Goal: Task Accomplishment & Management: Complete application form

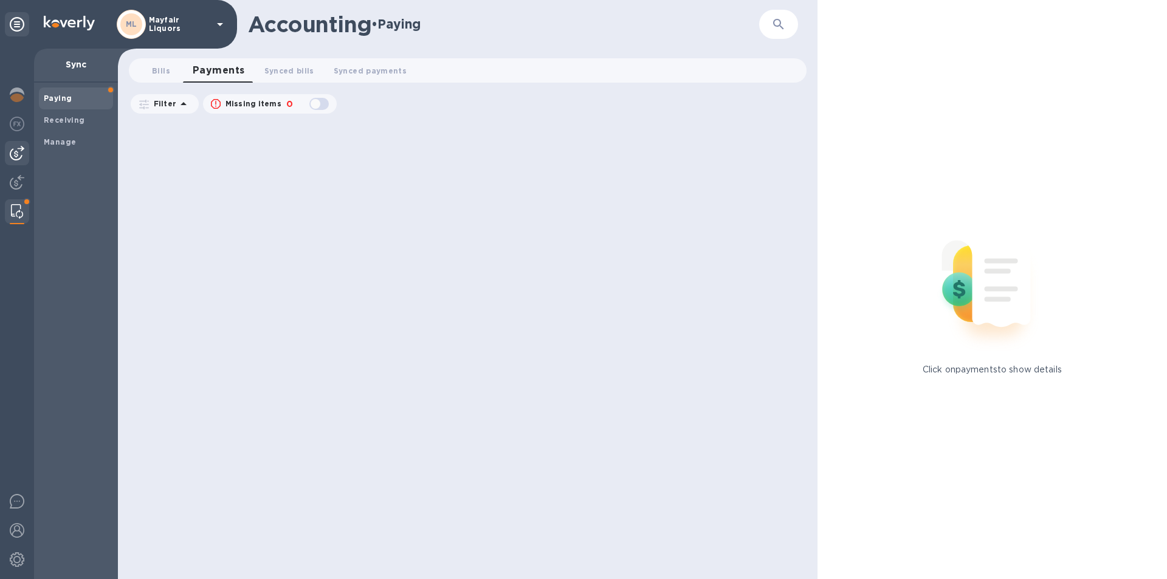
click at [21, 158] on img at bounding box center [17, 153] width 15 height 15
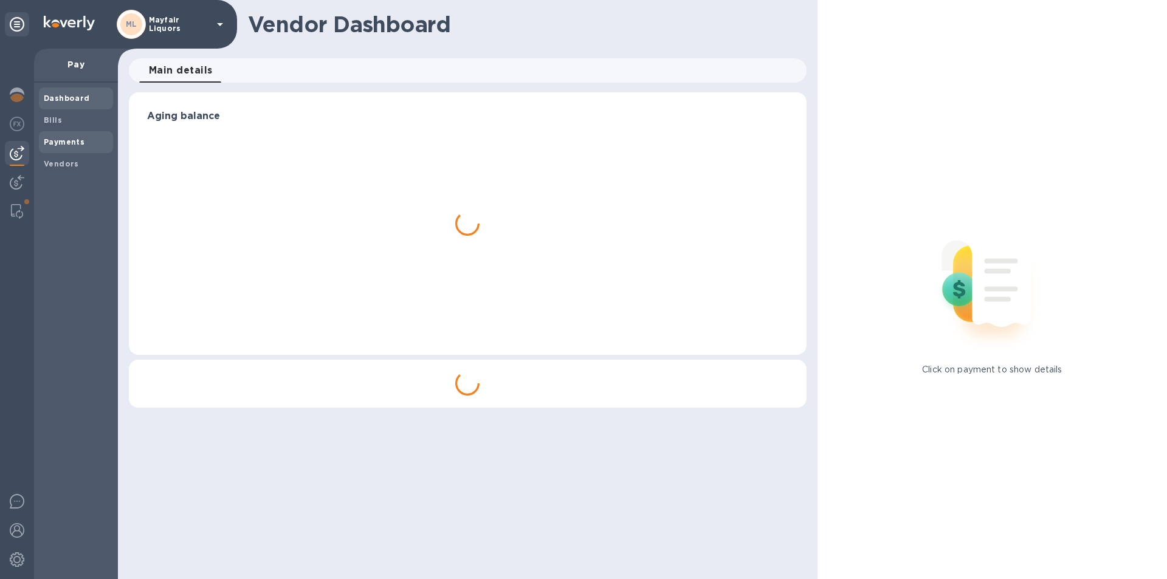
click at [54, 141] on b "Payments" at bounding box center [64, 141] width 41 height 9
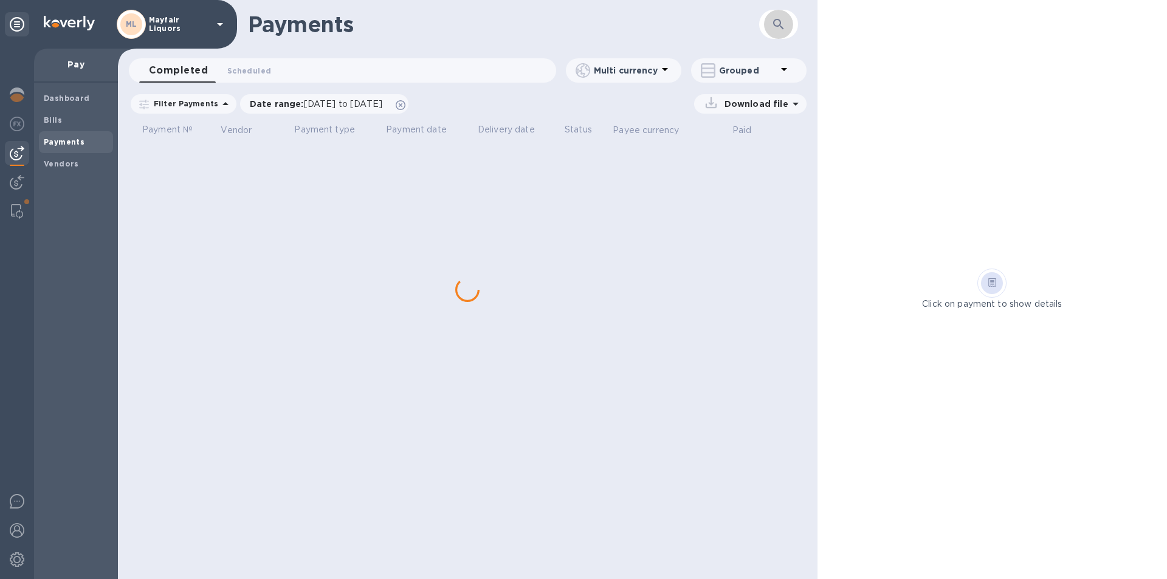
click at [781, 24] on icon "button" at bounding box center [778, 24] width 10 height 10
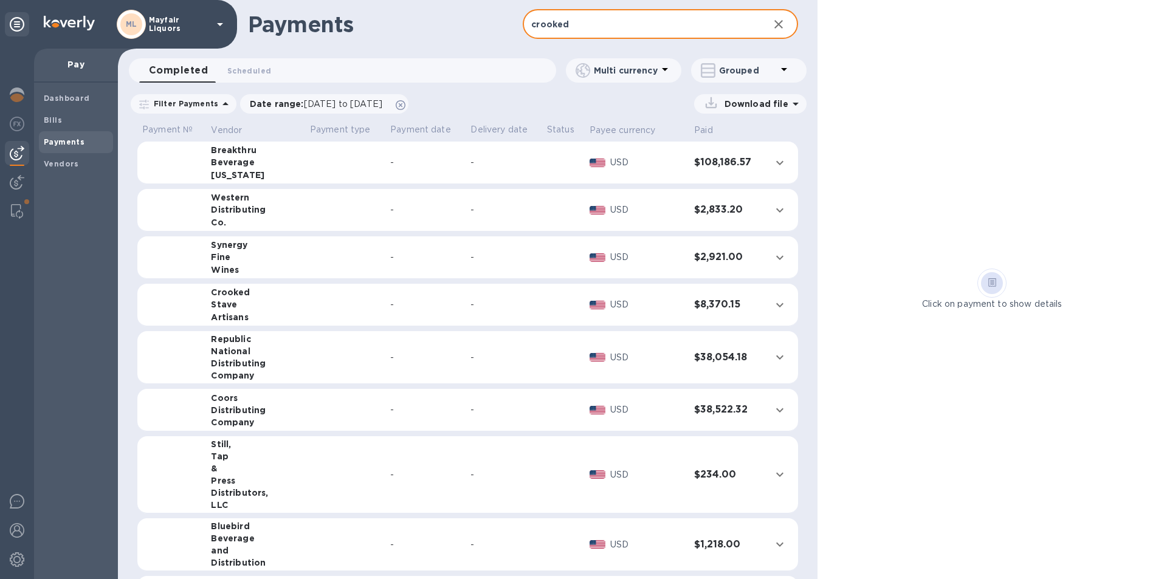
type input "crooked"
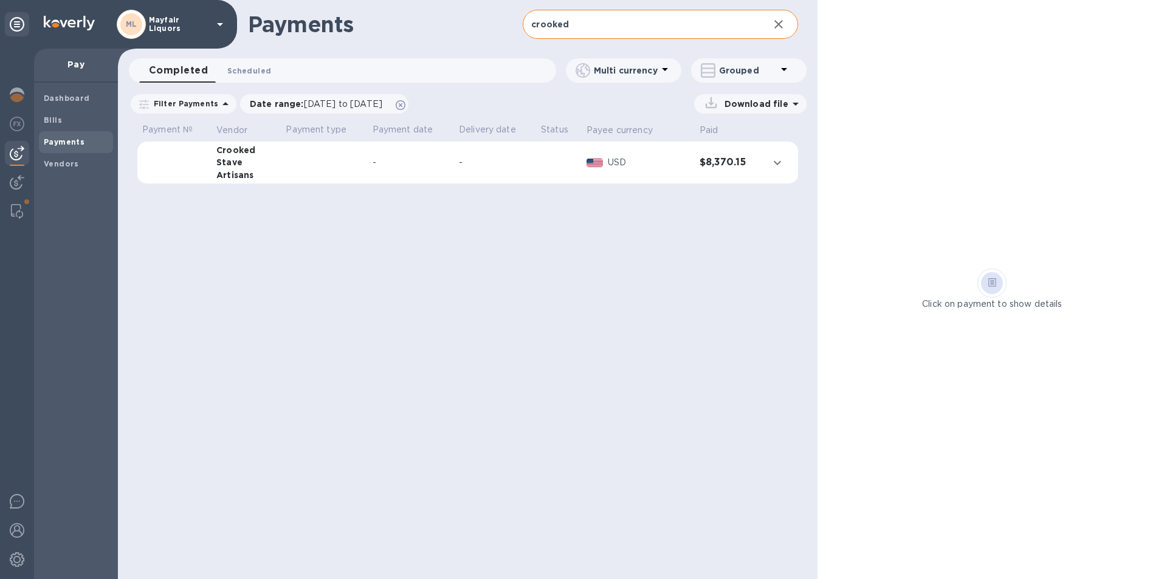
click at [252, 66] on span "Scheduled 0" at bounding box center [249, 70] width 44 height 13
click at [406, 106] on icon at bounding box center [401, 105] width 10 height 10
click at [413, 165] on div "-" at bounding box center [410, 162] width 77 height 13
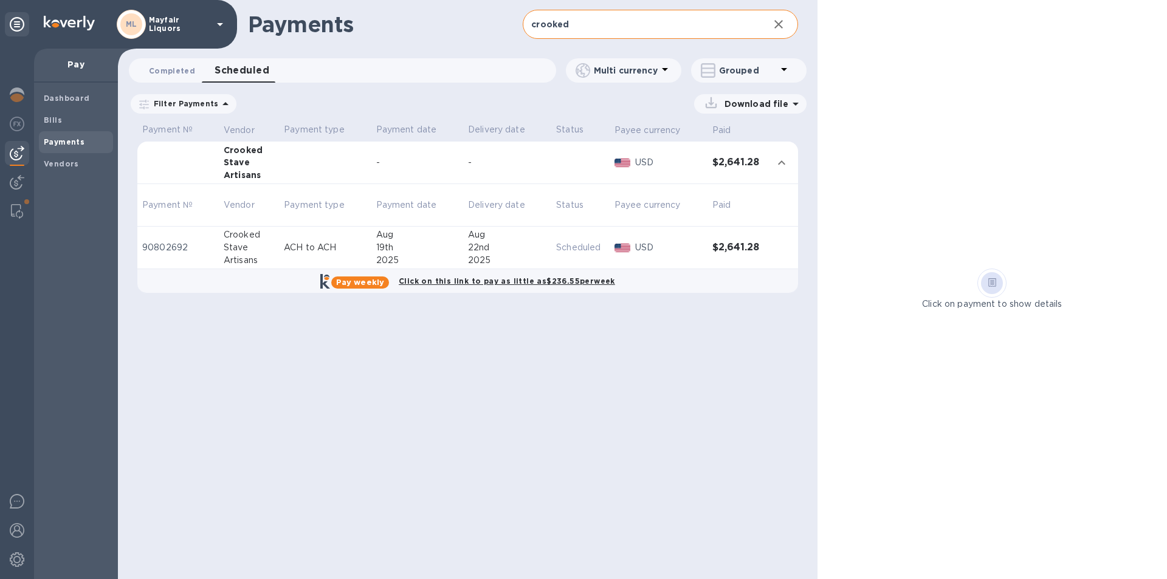
click at [180, 68] on span "Completed 0" at bounding box center [172, 70] width 46 height 13
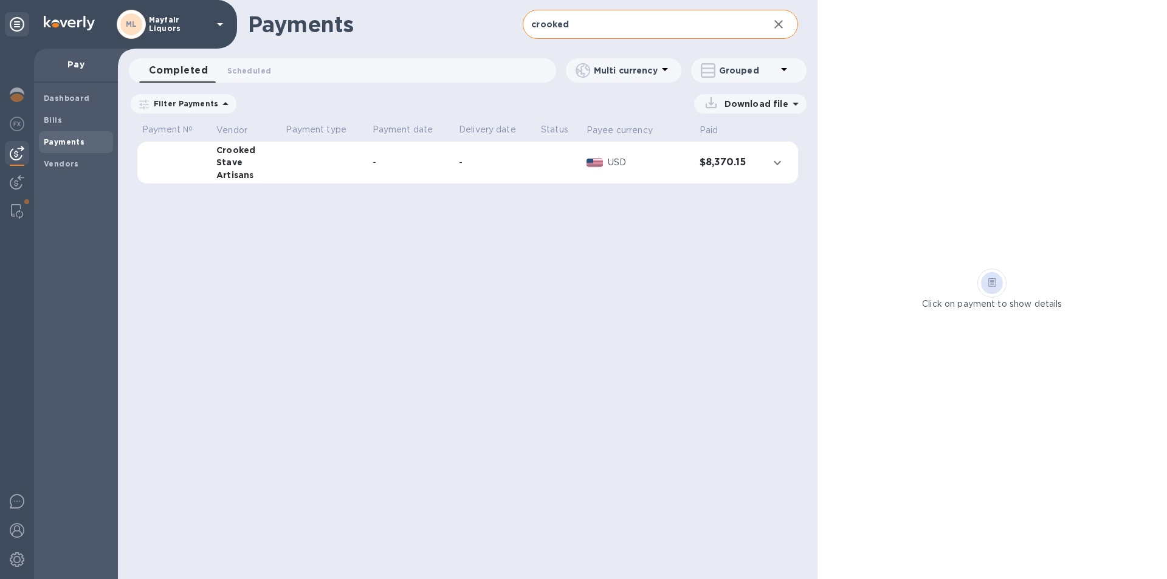
click at [0, 0] on icon at bounding box center [0, 0] width 0 height 0
click at [408, 177] on td "-" at bounding box center [403, 163] width 84 height 43
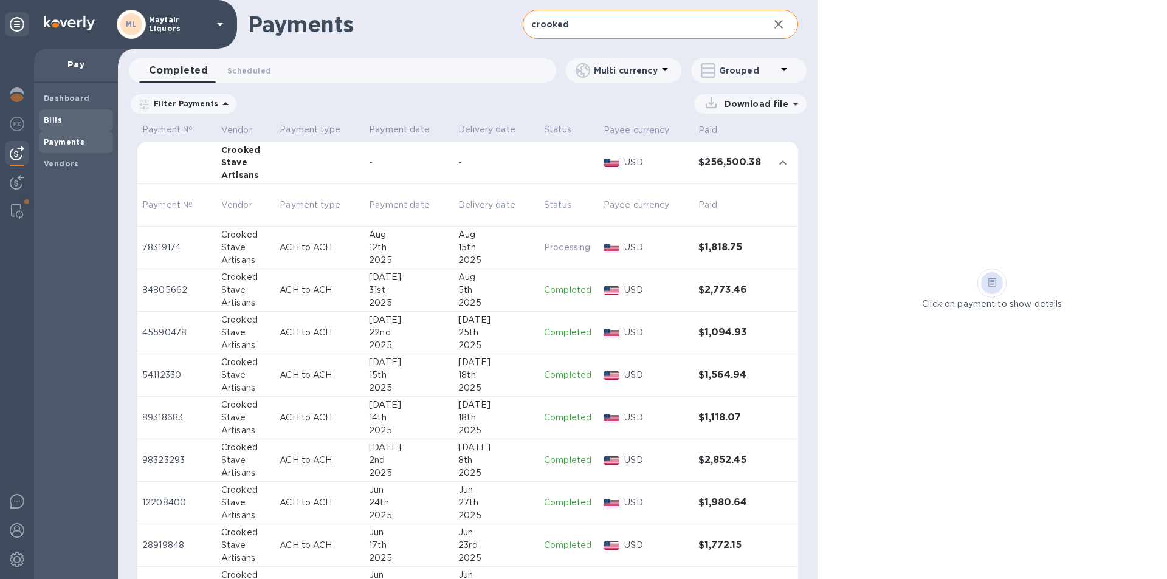
click at [59, 120] on b "Bills" at bounding box center [53, 120] width 18 height 9
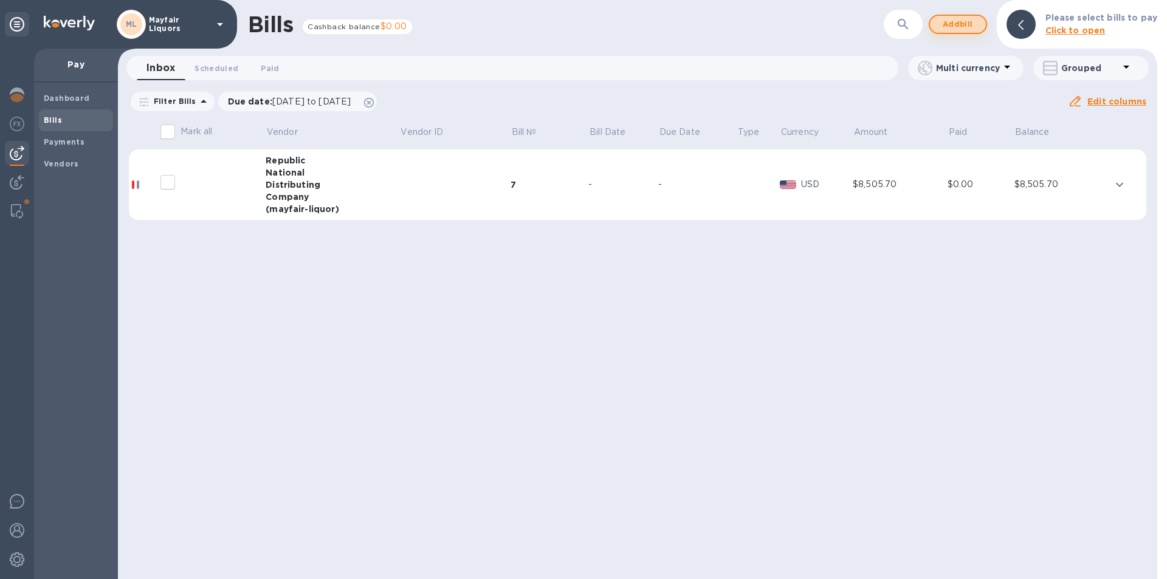
click at [950, 21] on span "Add bill" at bounding box center [958, 24] width 36 height 15
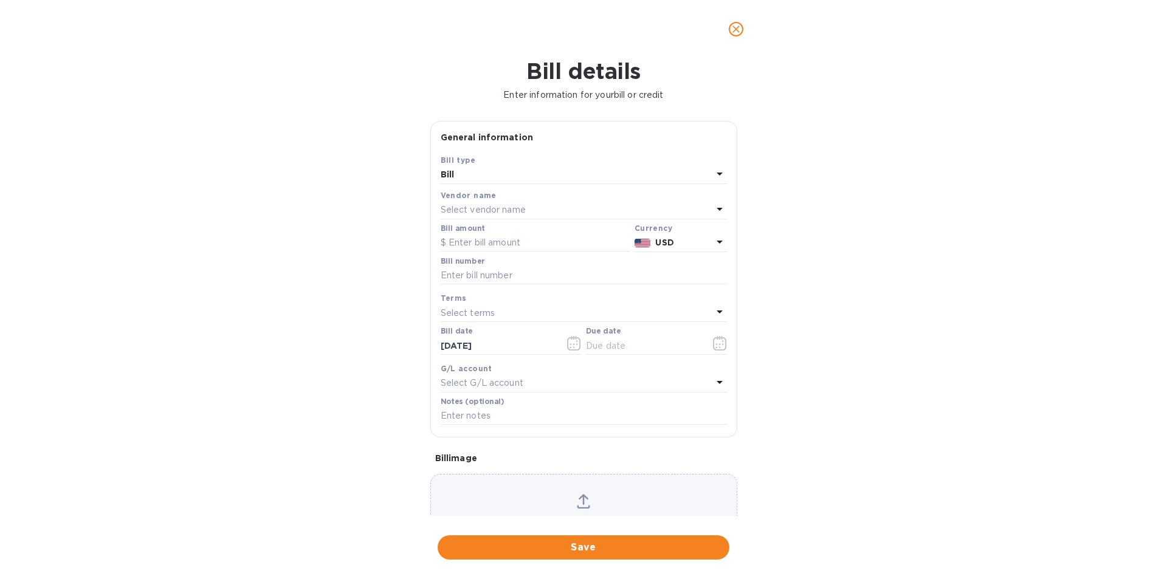
click at [485, 207] on p "Select vendor name" at bounding box center [483, 210] width 85 height 13
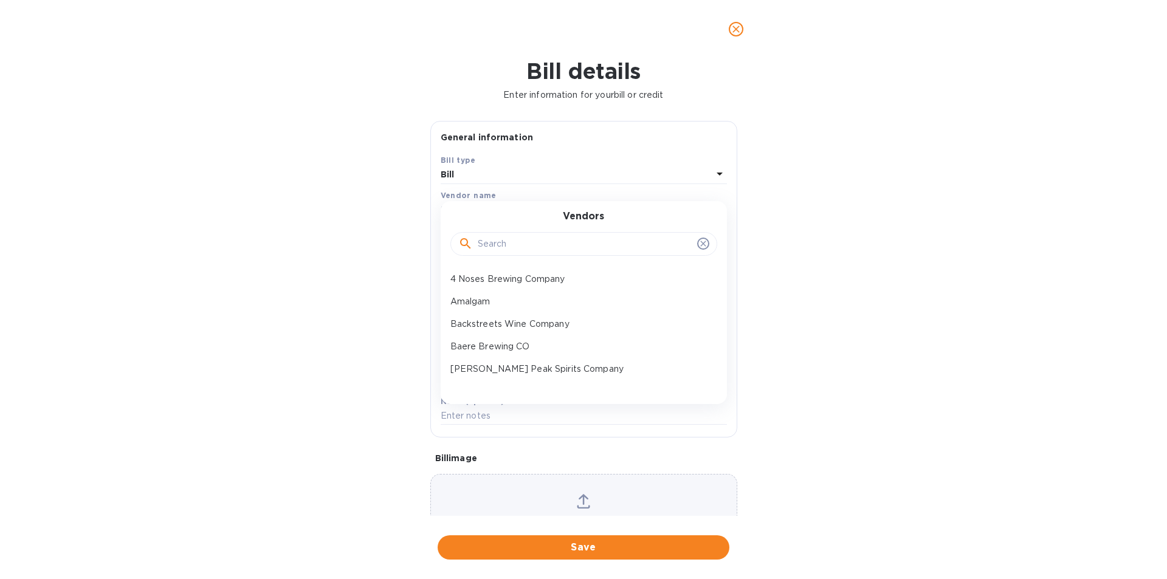
click at [506, 247] on input "text" at bounding box center [585, 244] width 215 height 18
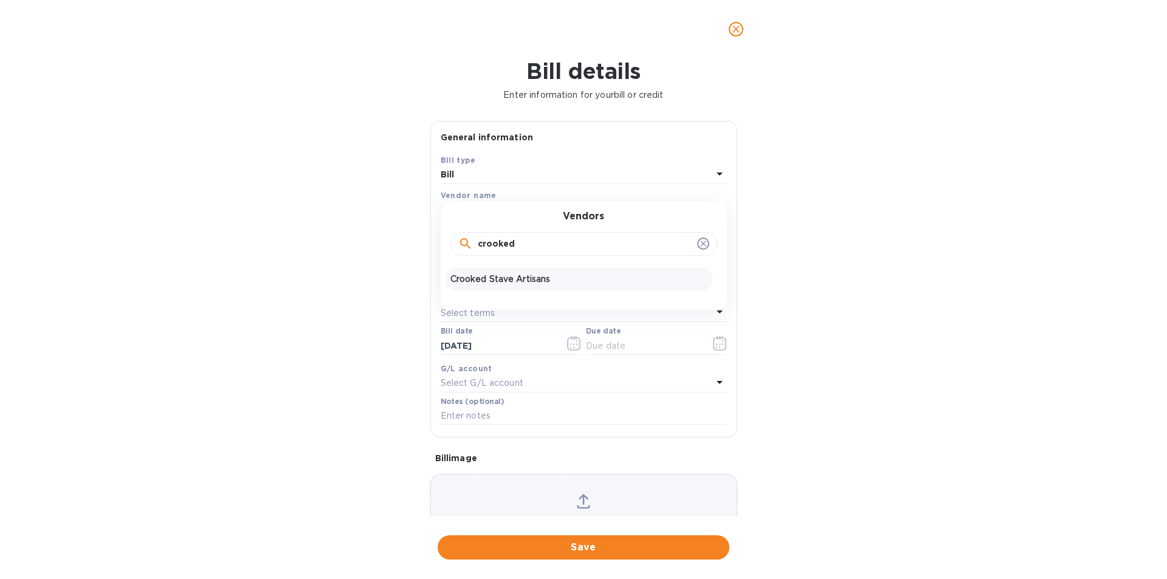
type input "crooked"
click at [510, 279] on p "Crooked Stave Artisans" at bounding box center [579, 279] width 257 height 13
type input "[DATE]"
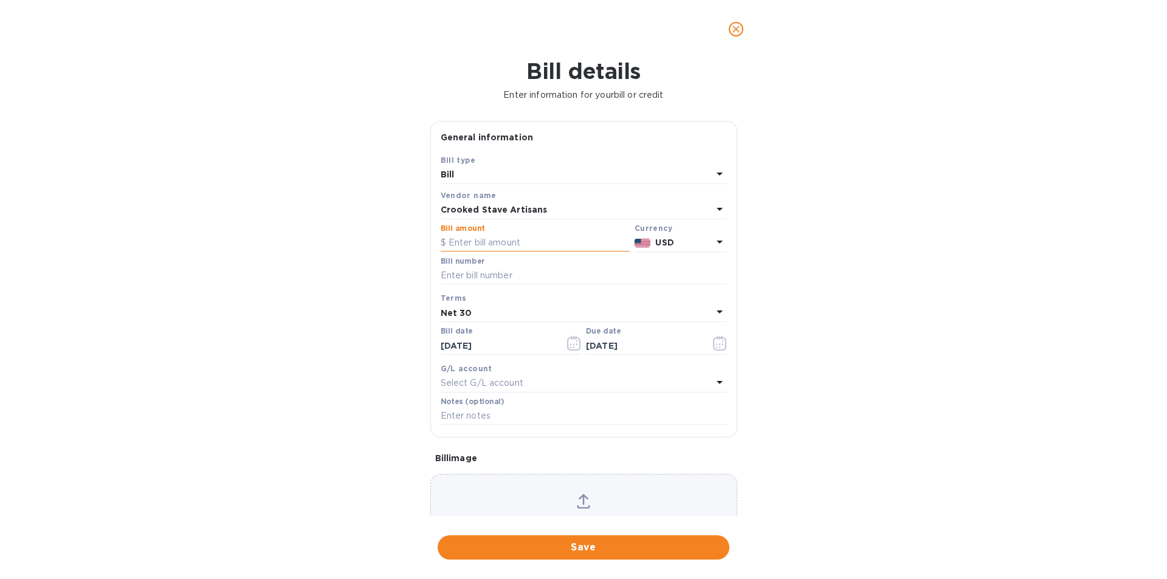
click at [516, 243] on input "text" at bounding box center [535, 243] width 189 height 18
type input "1,908.80"
click at [575, 339] on icon "button" at bounding box center [574, 343] width 14 height 15
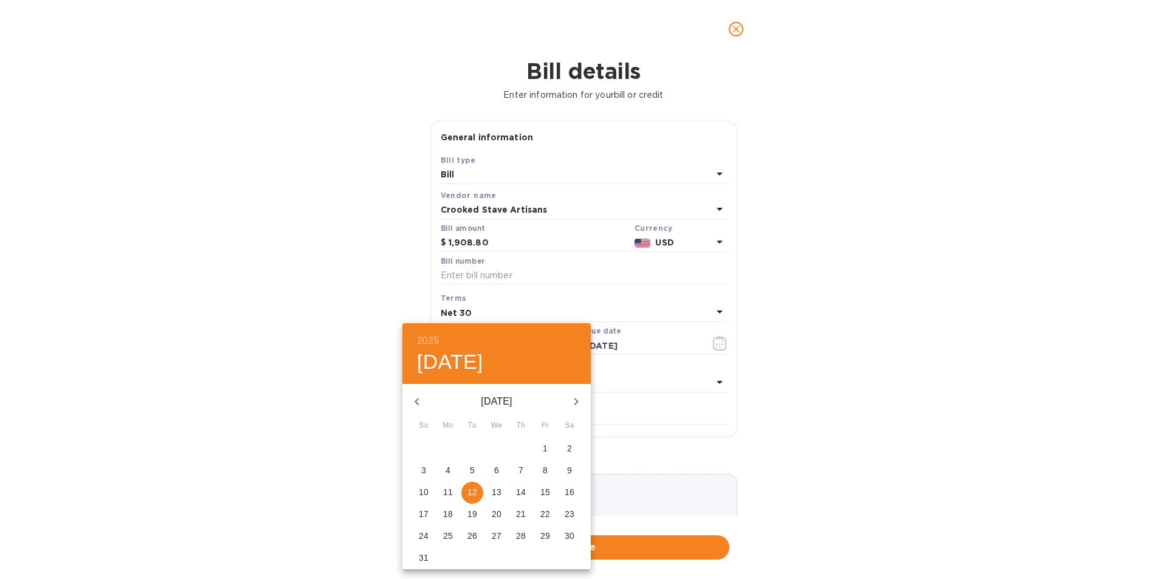
click at [415, 399] on icon "button" at bounding box center [417, 402] width 15 height 15
click at [496, 469] on p "9" at bounding box center [496, 471] width 5 height 12
type input "[DATE]"
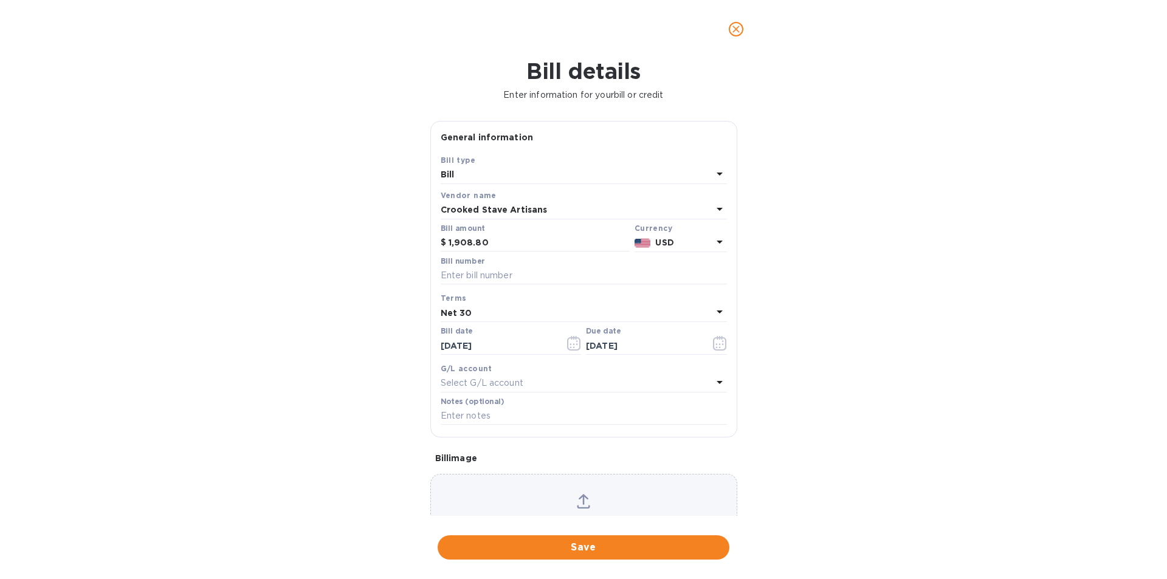
click at [544, 322] on div "Terms Net 30" at bounding box center [584, 307] width 286 height 30
click at [544, 313] on div "Net 30" at bounding box center [577, 313] width 272 height 17
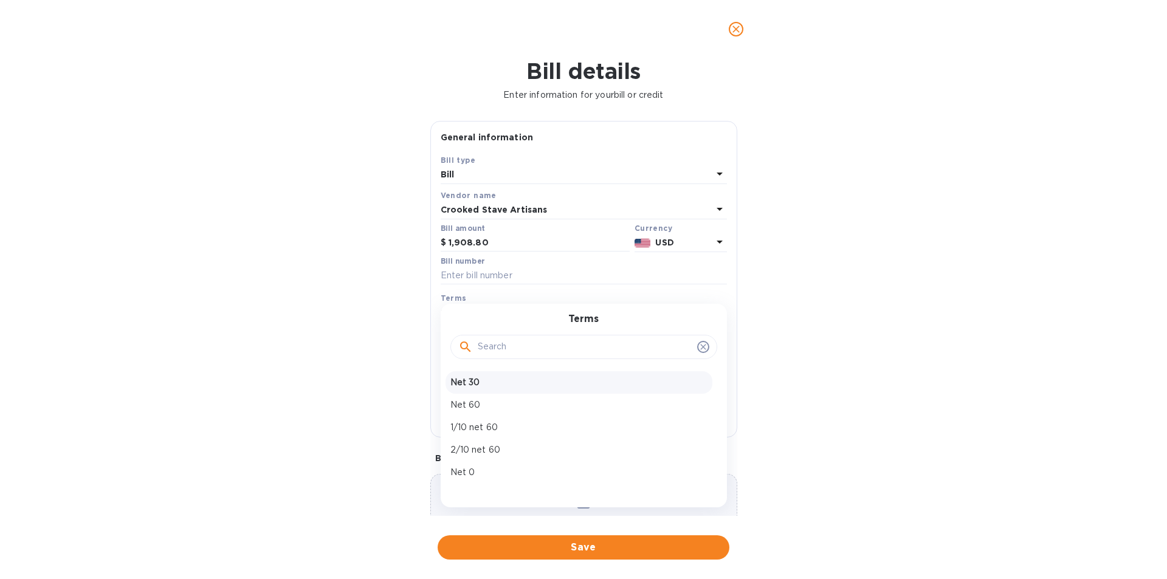
click at [483, 384] on p "Net 30" at bounding box center [579, 382] width 257 height 13
type input "[DATE]"
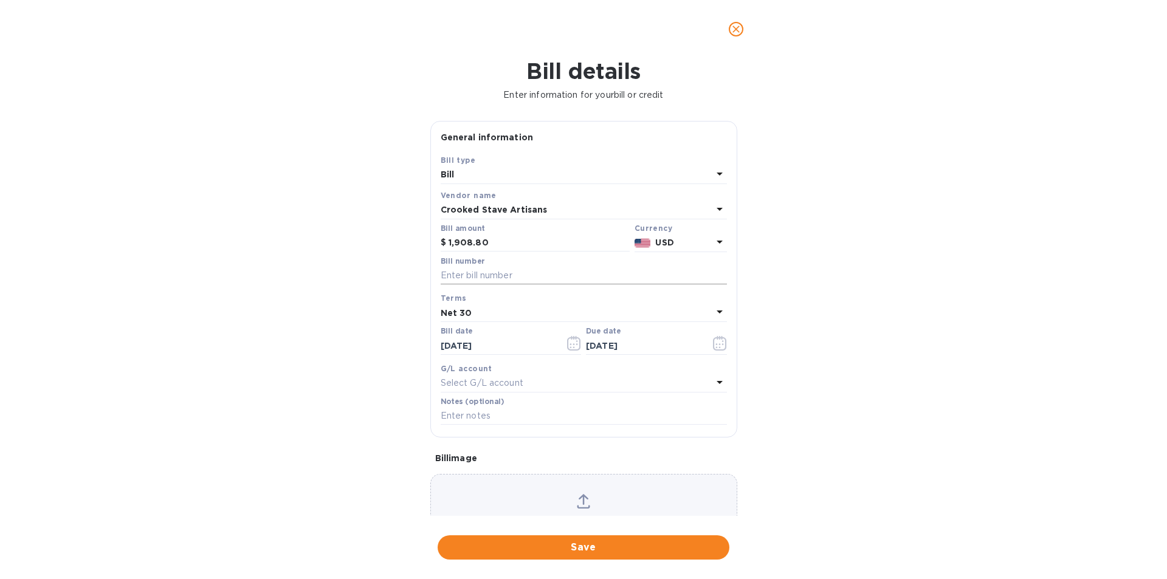
click at [513, 279] on input "text" at bounding box center [584, 276] width 286 height 18
type input "W592927"
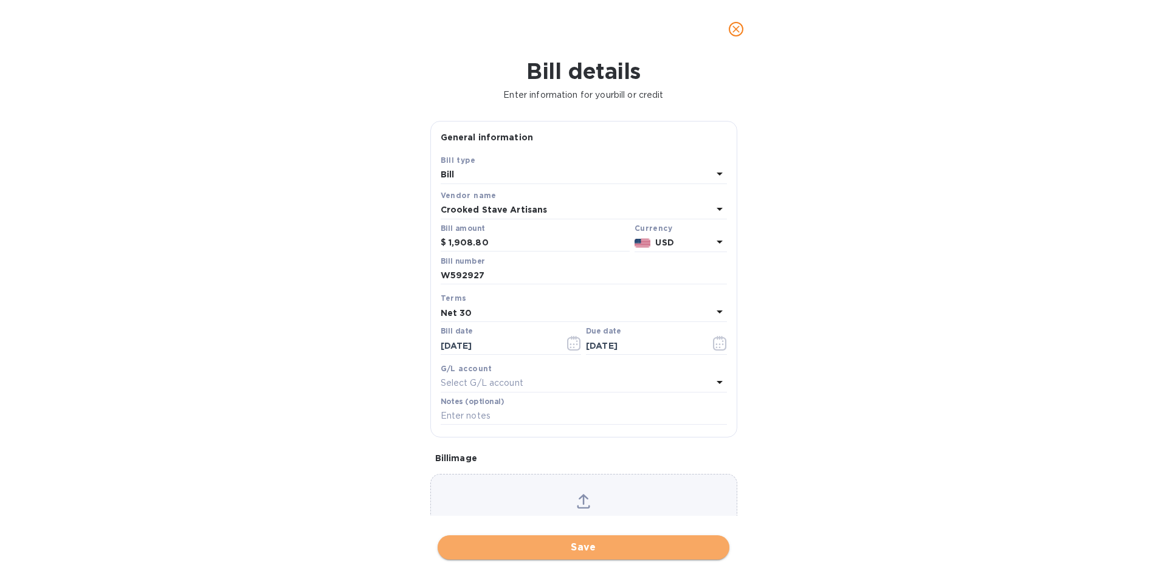
click at [556, 547] on span "Save" at bounding box center [584, 548] width 272 height 15
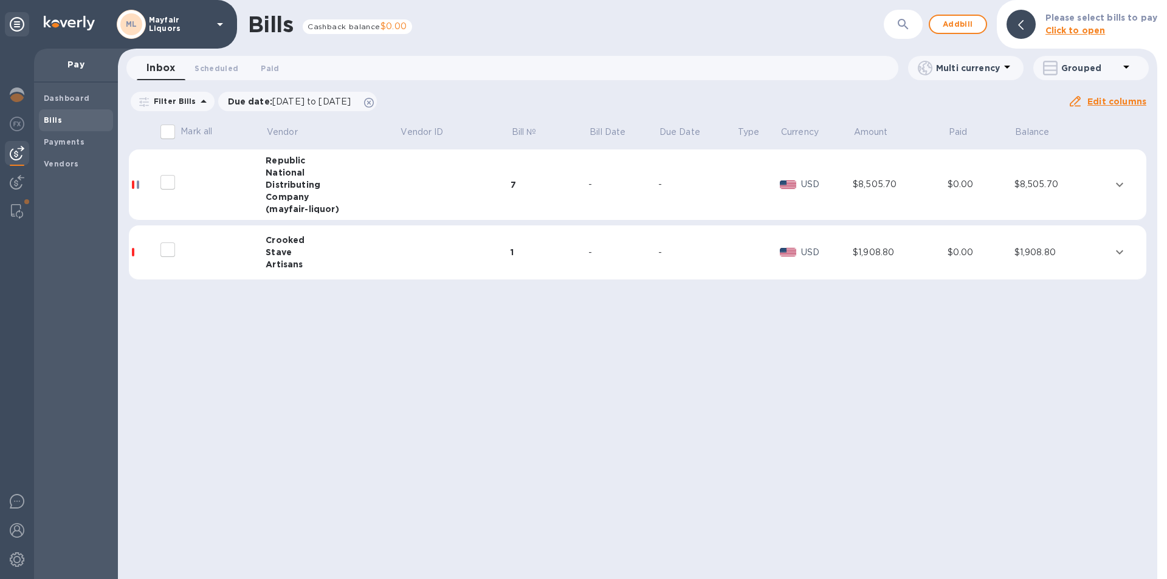
click at [1128, 245] on td at bounding box center [1128, 253] width 37 height 55
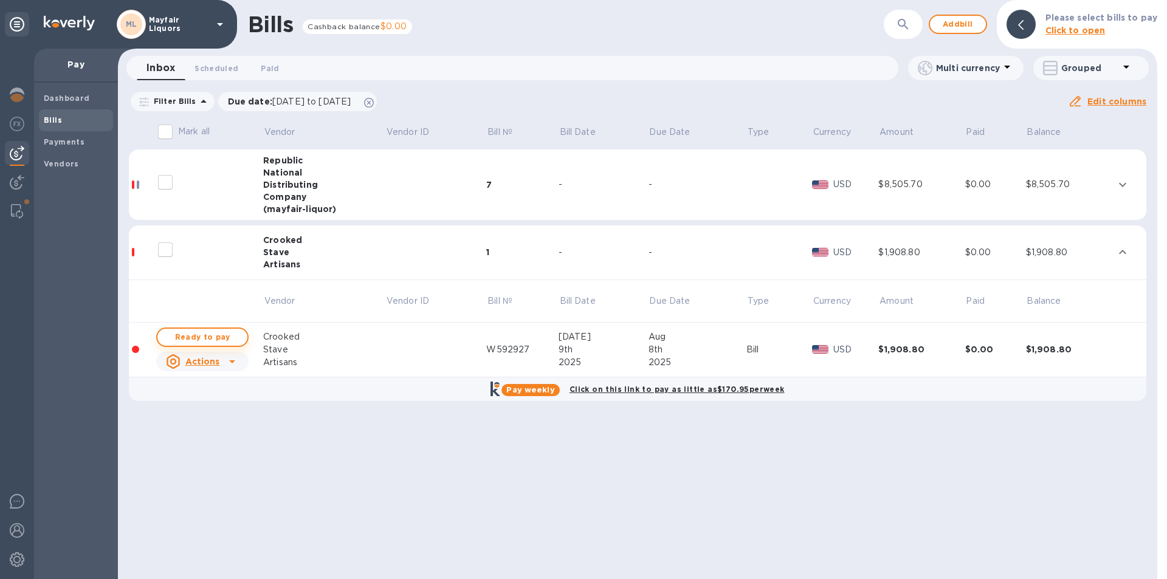
click at [237, 333] on span "Ready to pay" at bounding box center [202, 337] width 71 height 15
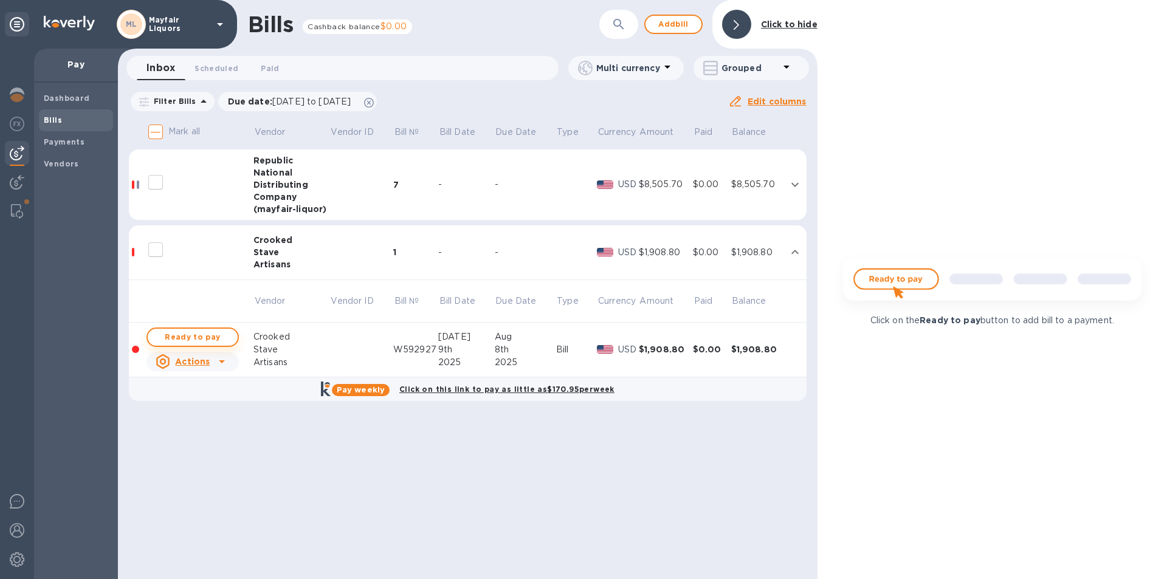
checkbox input "true"
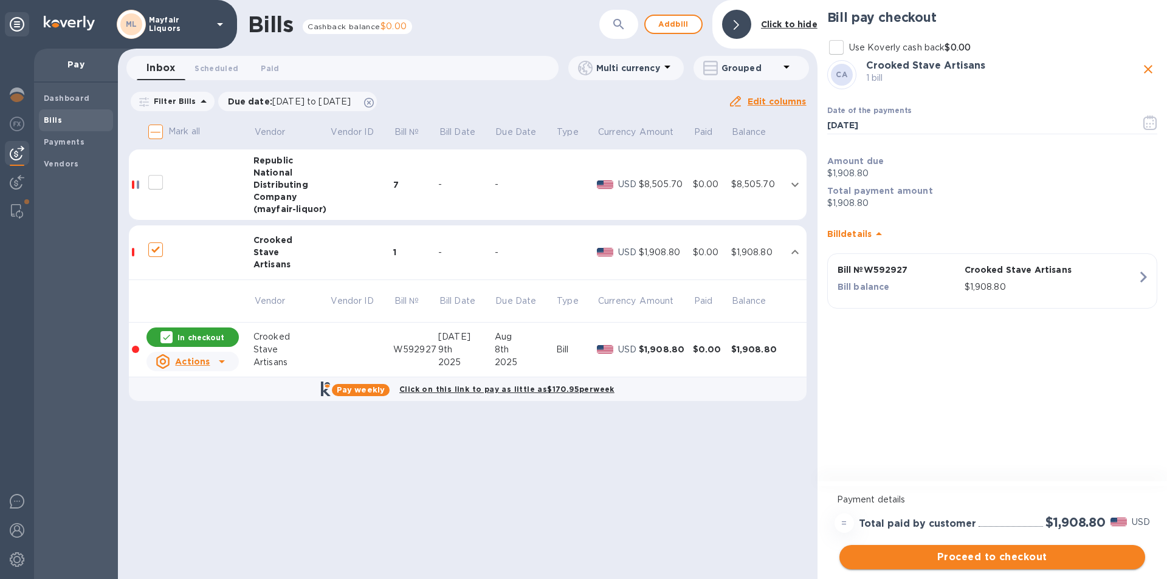
click at [941, 553] on span "Proceed to checkout" at bounding box center [992, 557] width 286 height 15
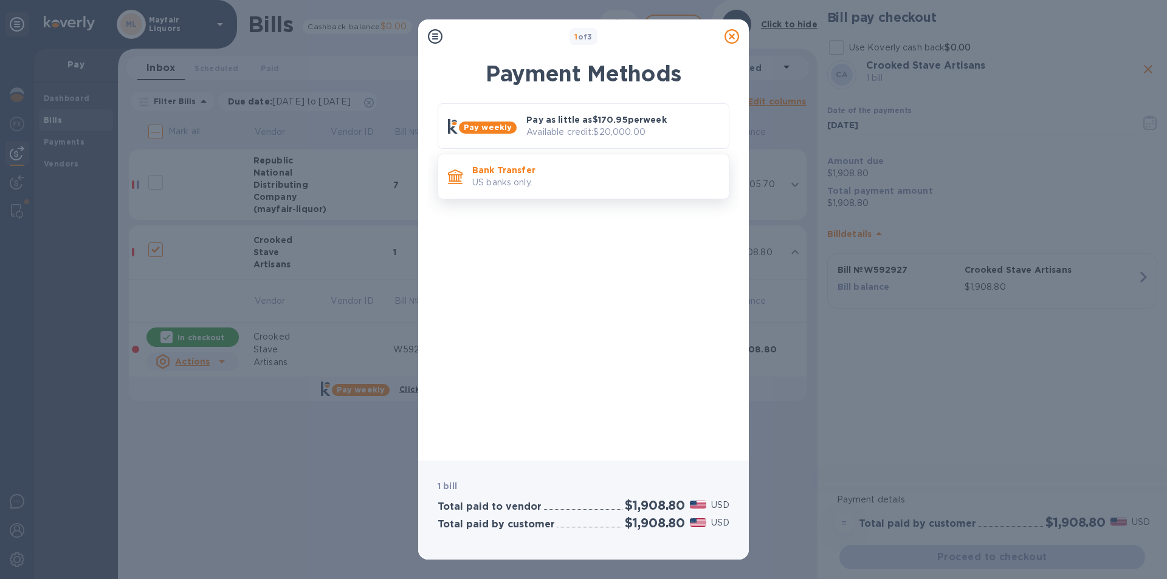
click at [550, 184] on p "US banks only." at bounding box center [595, 182] width 247 height 13
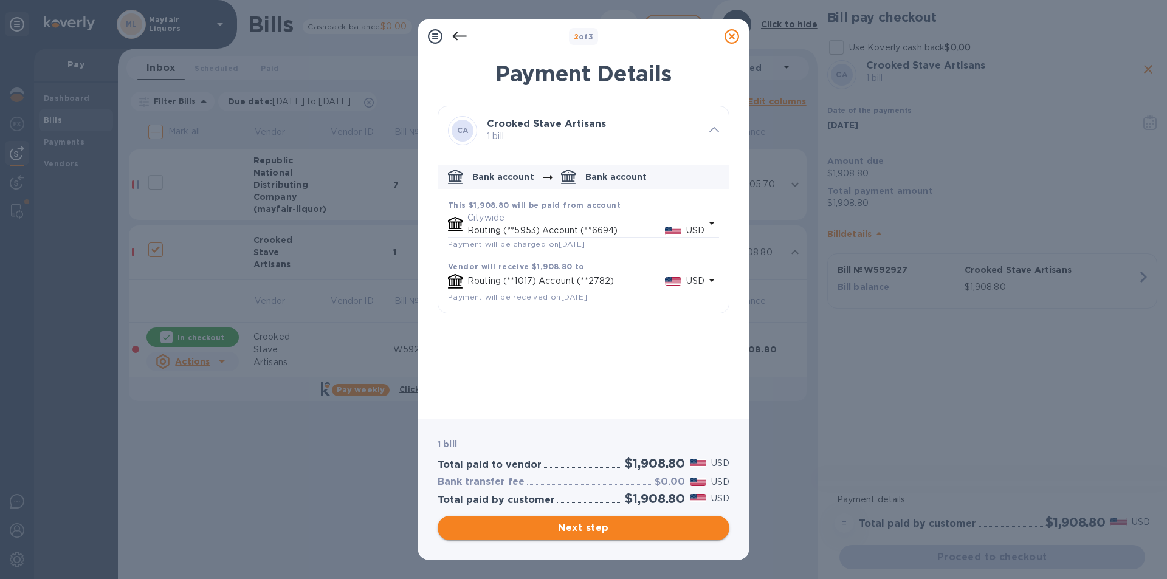
click at [528, 532] on span "Next step" at bounding box center [584, 528] width 272 height 15
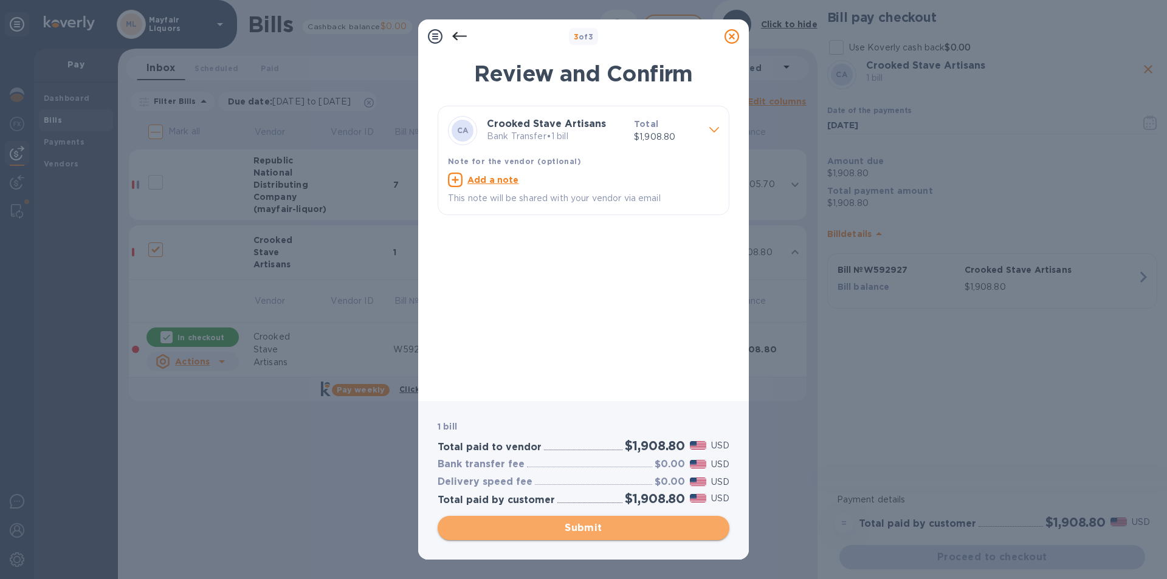
click at [566, 522] on span "Submit" at bounding box center [584, 528] width 272 height 15
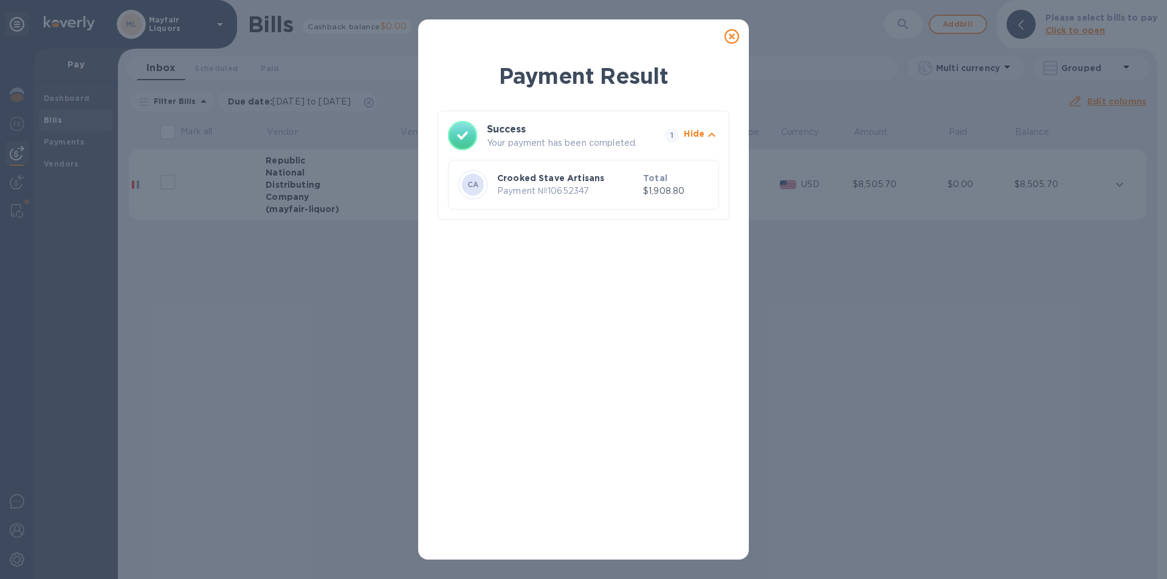
click at [733, 36] on icon at bounding box center [732, 36] width 15 height 15
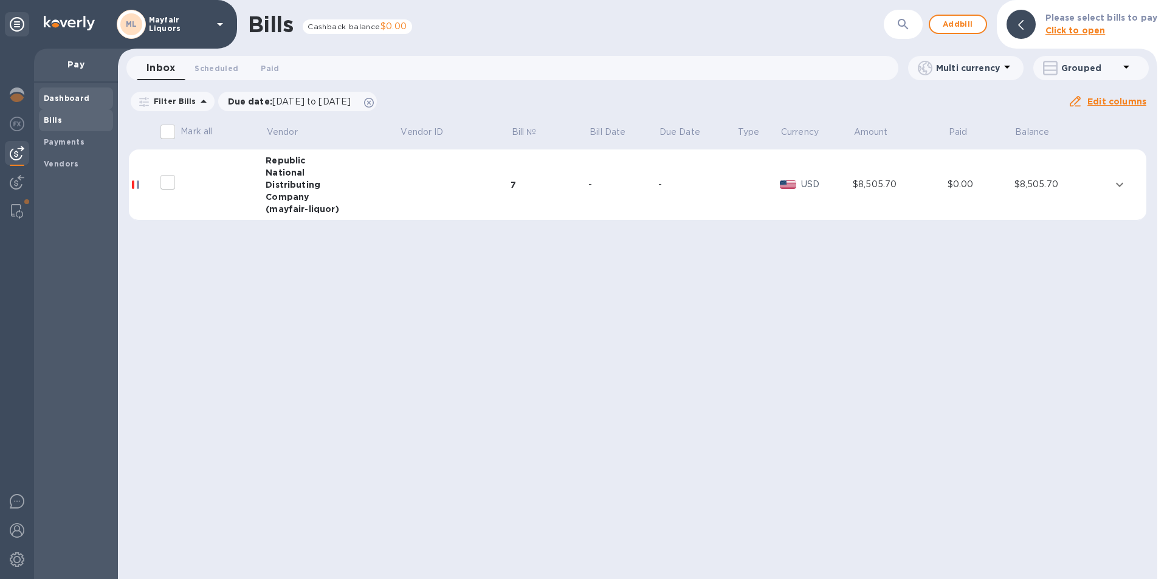
click at [55, 97] on b "Dashboard" at bounding box center [67, 98] width 46 height 9
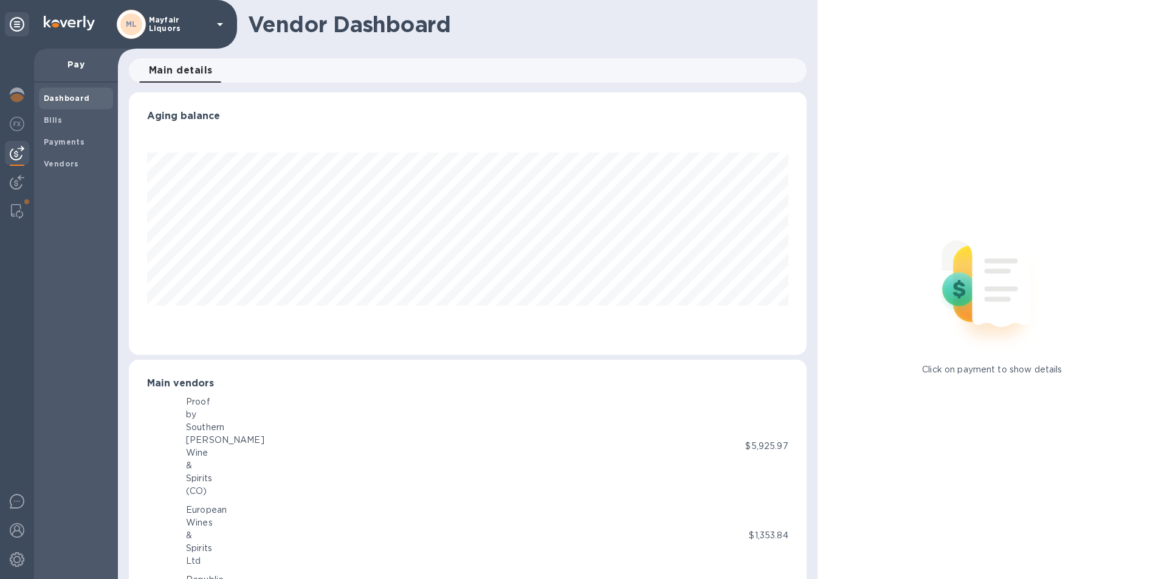
scroll to position [263, 672]
click at [53, 117] on b "Bills" at bounding box center [53, 120] width 18 height 9
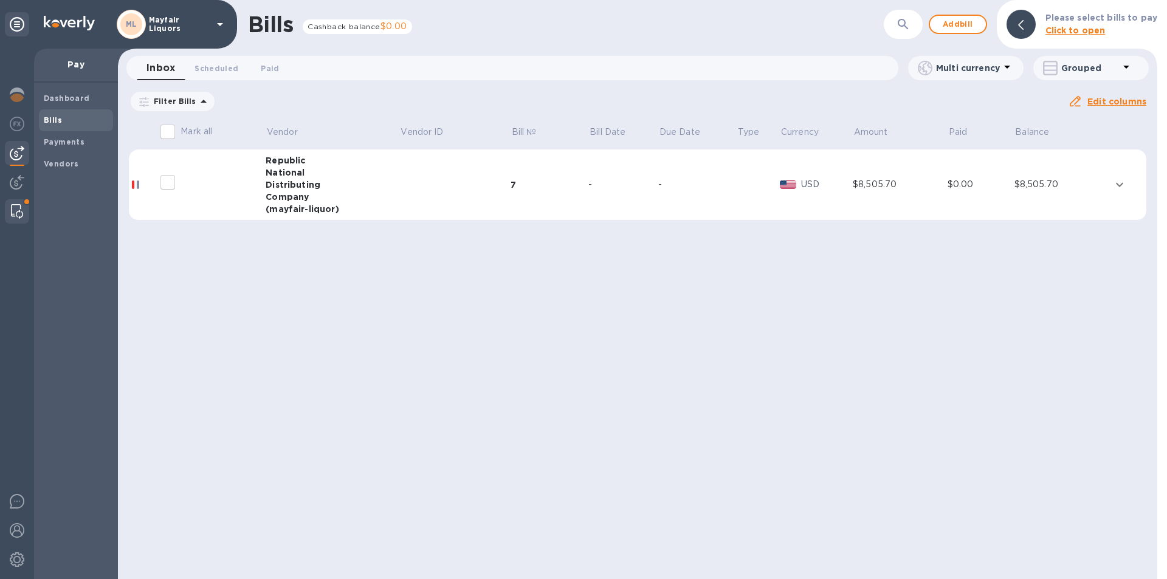
click at [16, 210] on img at bounding box center [17, 211] width 12 height 15
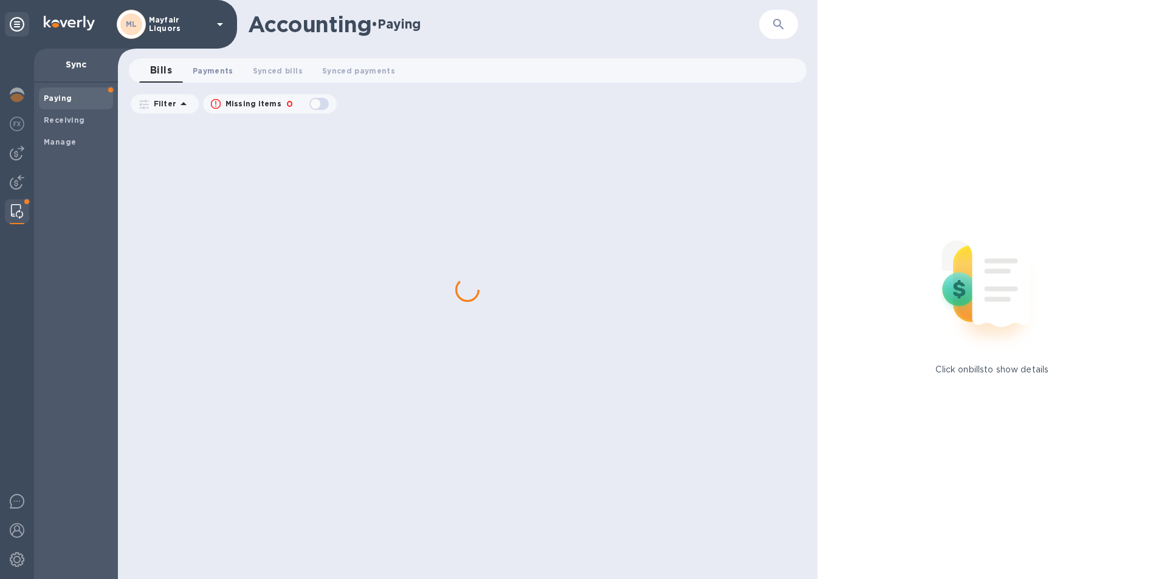
click at [206, 67] on span "Payments 0" at bounding box center [213, 70] width 41 height 13
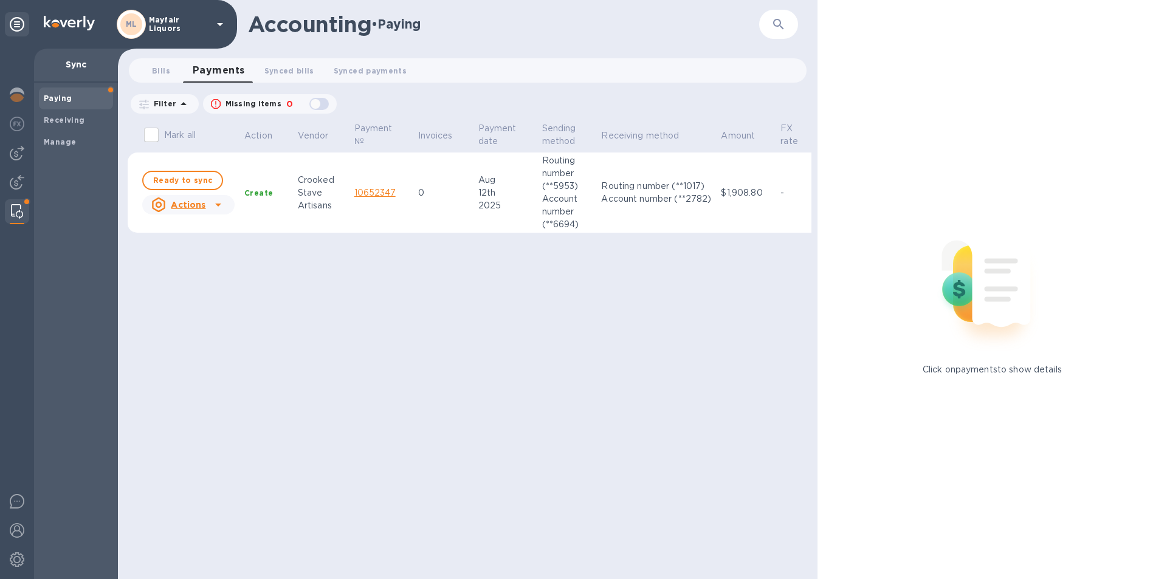
click at [186, 170] on div "Ready to sync" at bounding box center [188, 180] width 97 height 24
click at [197, 178] on span "Ready to sync" at bounding box center [182, 180] width 59 height 15
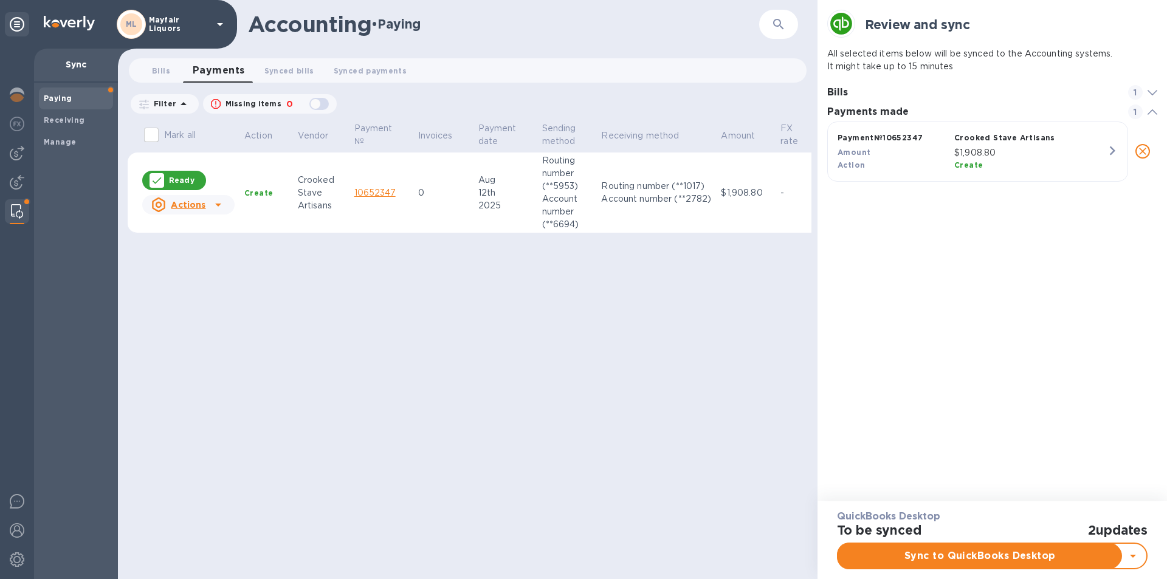
scroll to position [57, 331]
checkbox input "true"
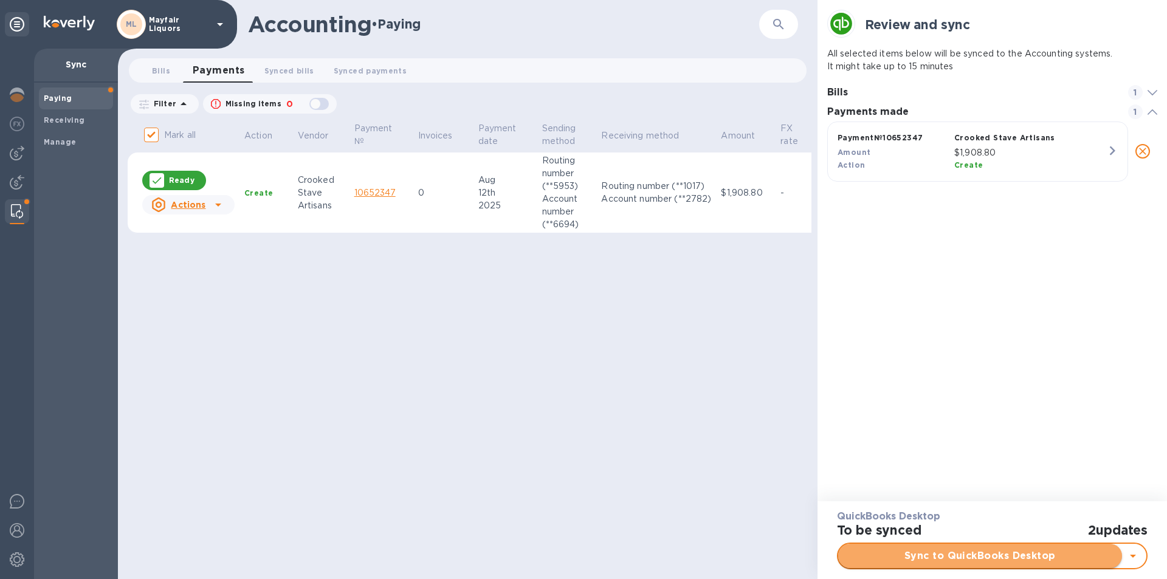
click at [981, 567] on button "Sync to QuickBooks Desktop" at bounding box center [980, 556] width 284 height 24
